Goal: Check status: Check status

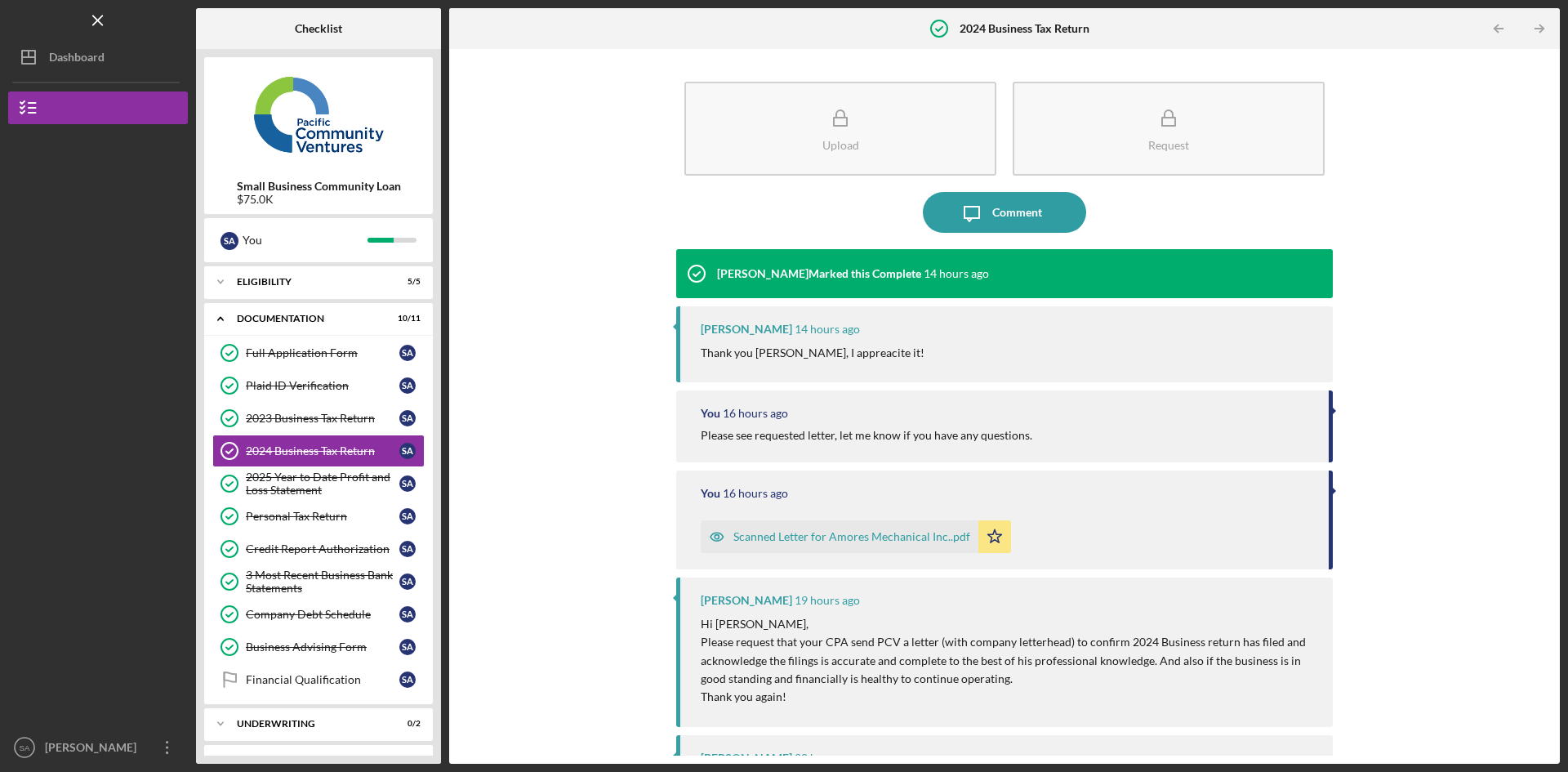
click at [44, 64] on icon "Icon/Dashboard" at bounding box center [28, 57] width 41 height 41
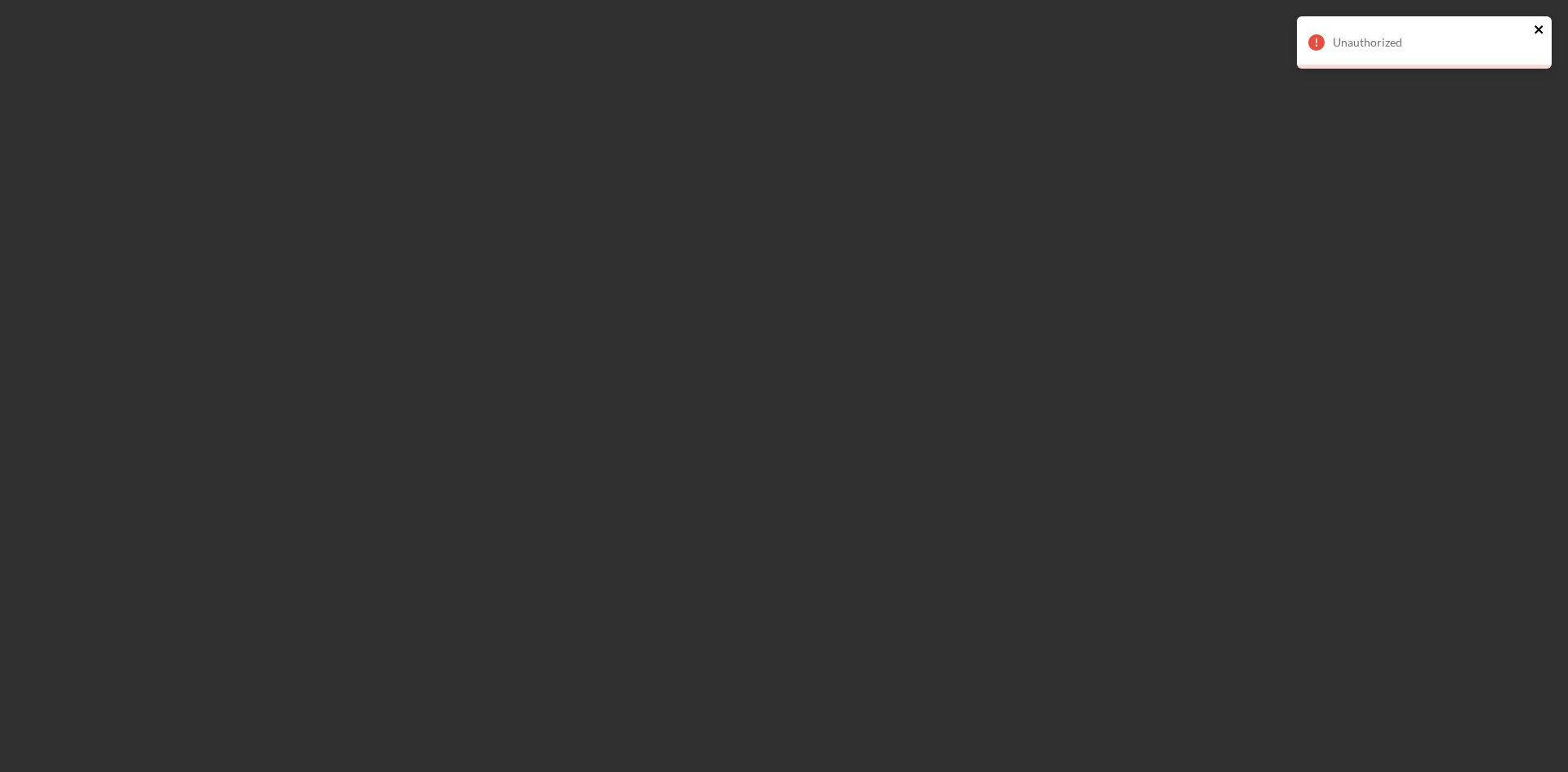
click at [1541, 26] on icon "close" at bounding box center [1538, 29] width 8 height 8
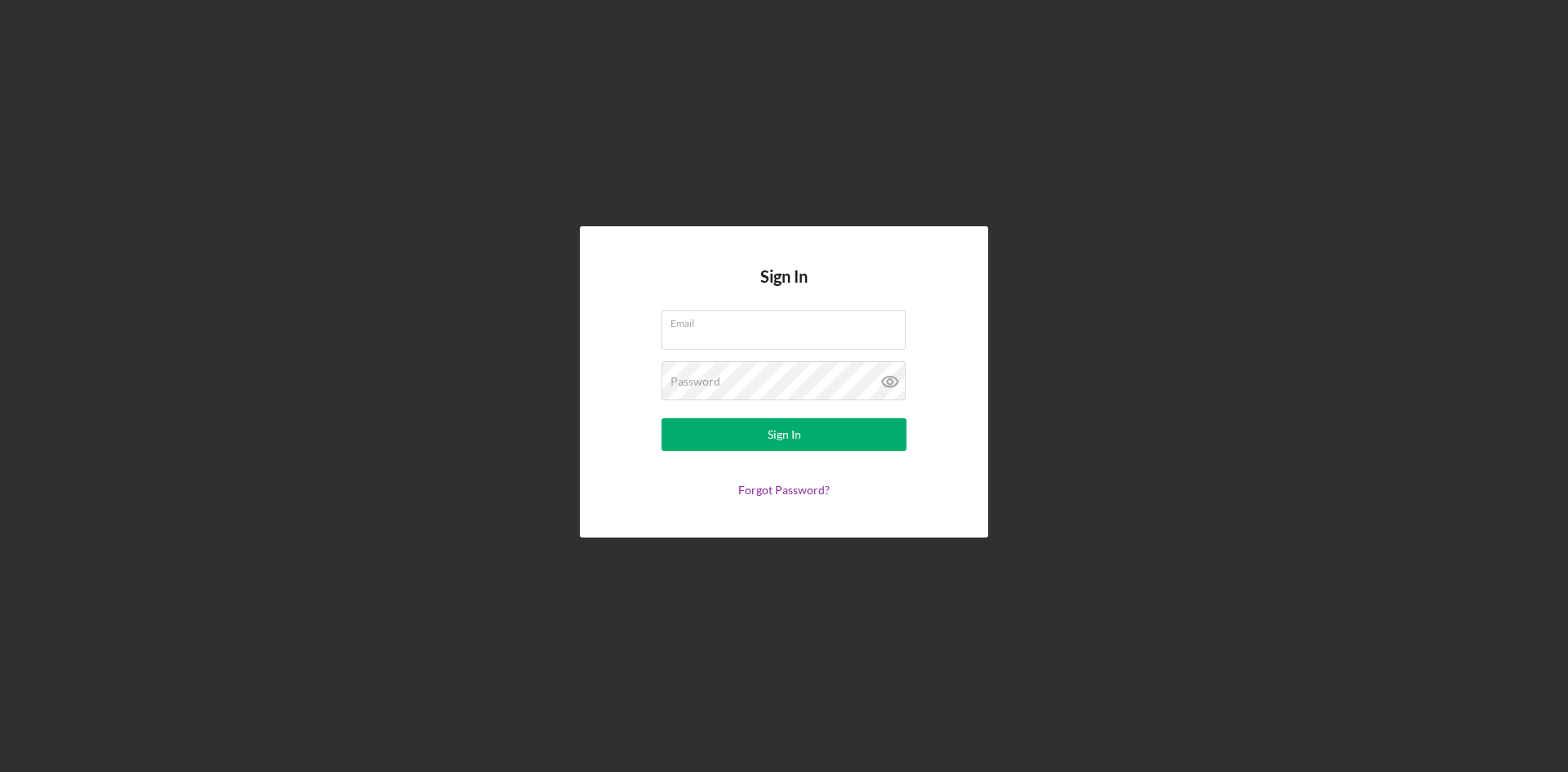
type input "[PERSON_NAME][EMAIL_ADDRESS][DOMAIN_NAME]"
click at [764, 445] on button "Sign In" at bounding box center [784, 434] width 245 height 32
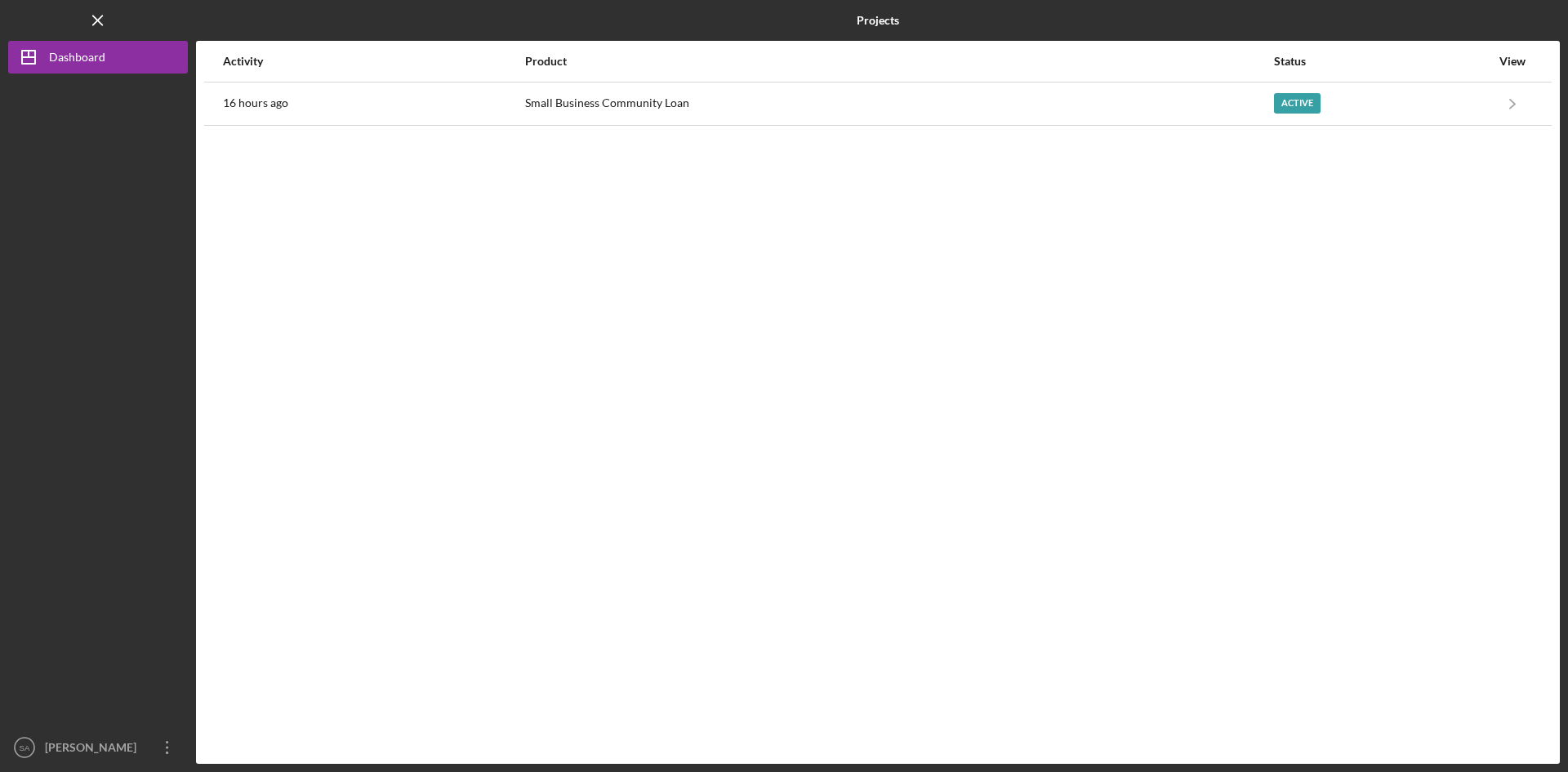
click at [1375, 101] on div "Active" at bounding box center [1383, 103] width 217 height 41
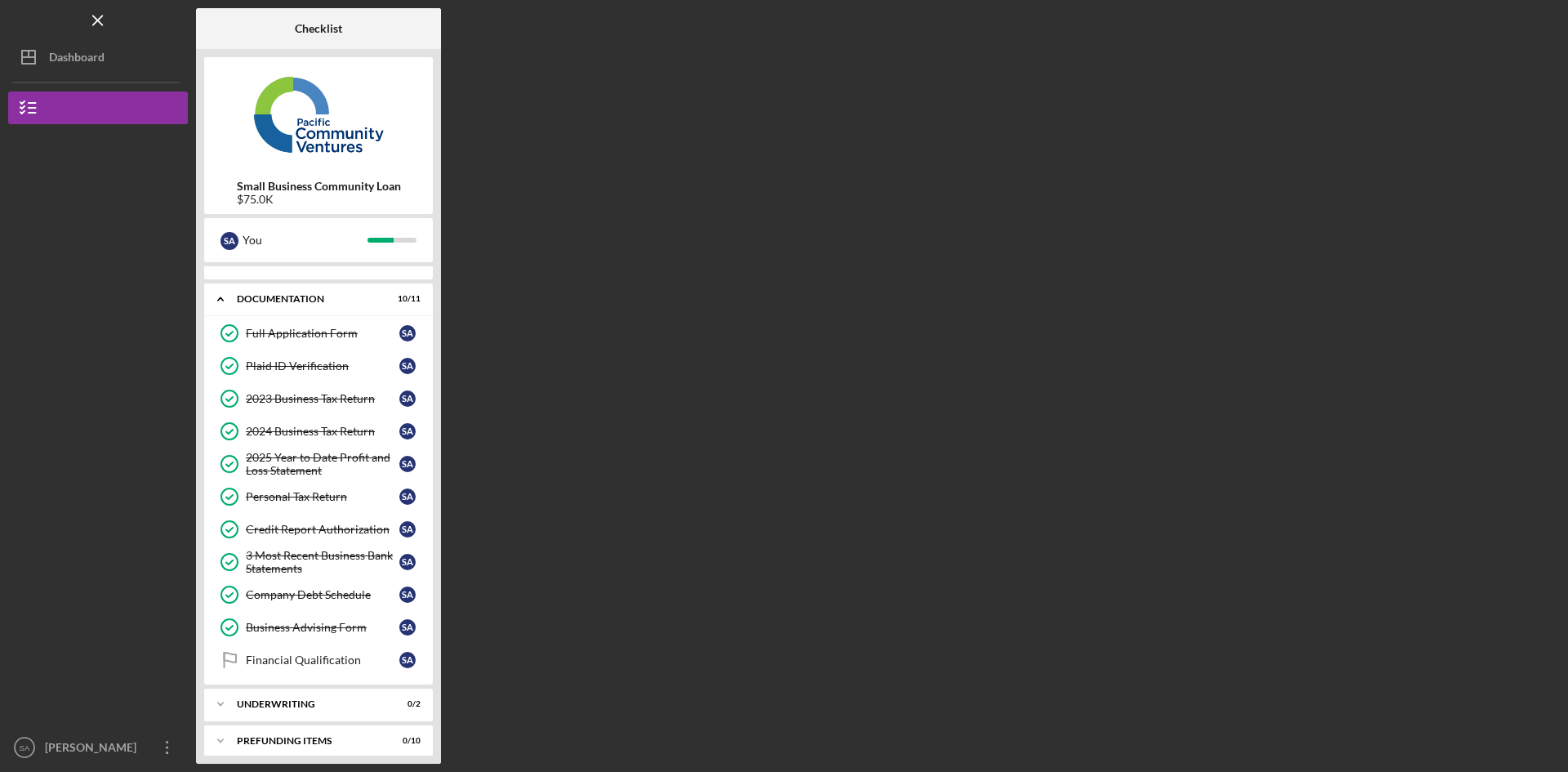
scroll to position [31, 0]
